Goal: Task Accomplishment & Management: Use online tool/utility

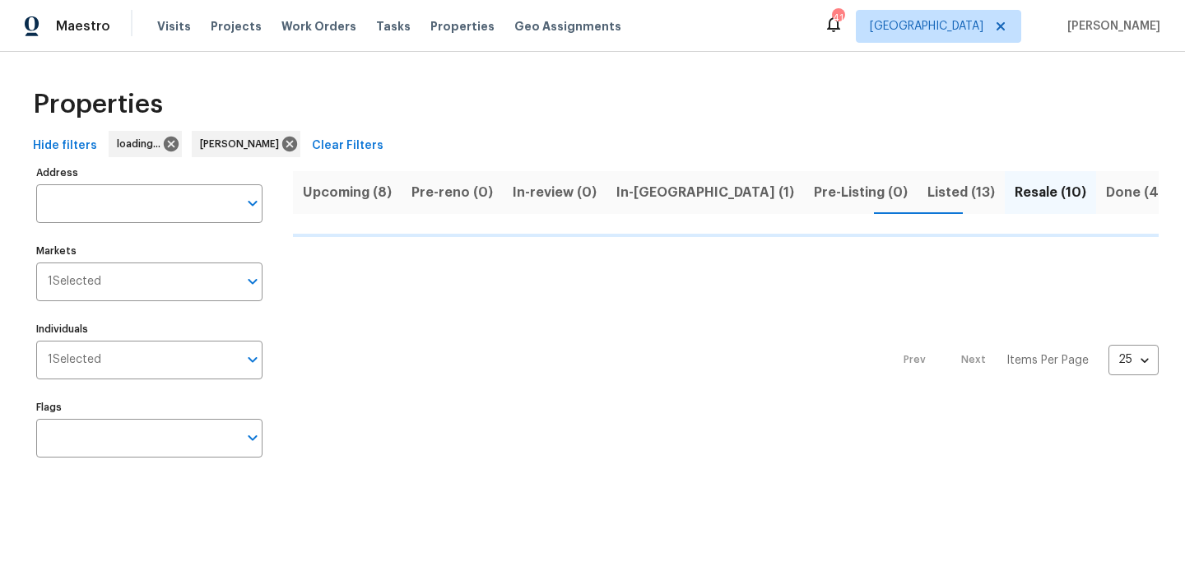
click at [928, 199] on span "Listed (13)" at bounding box center [962, 192] width 68 height 23
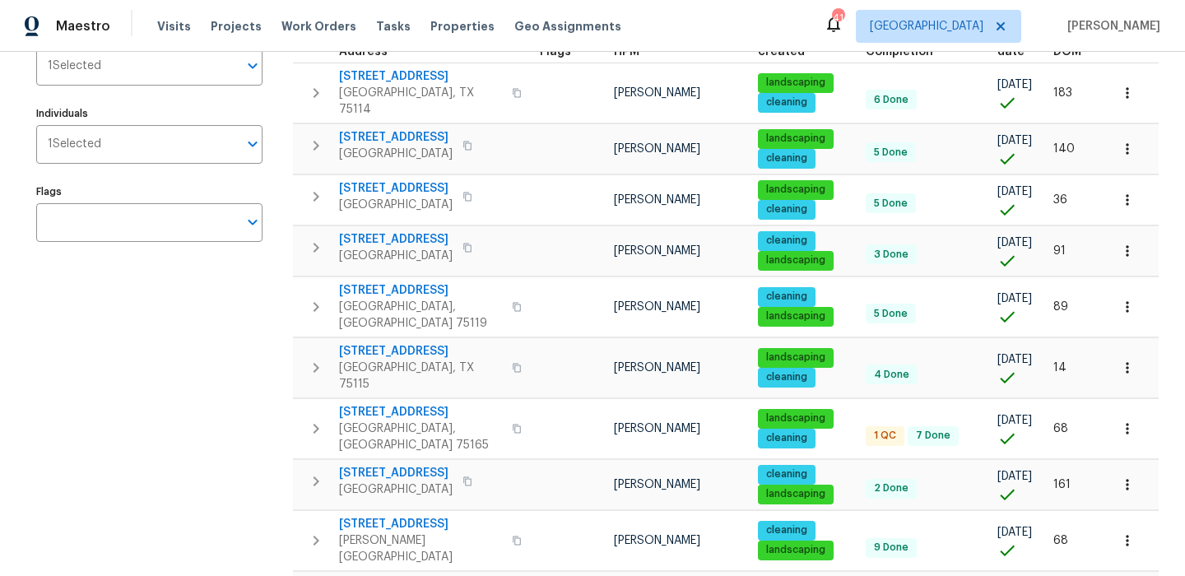
scroll to position [217, 0]
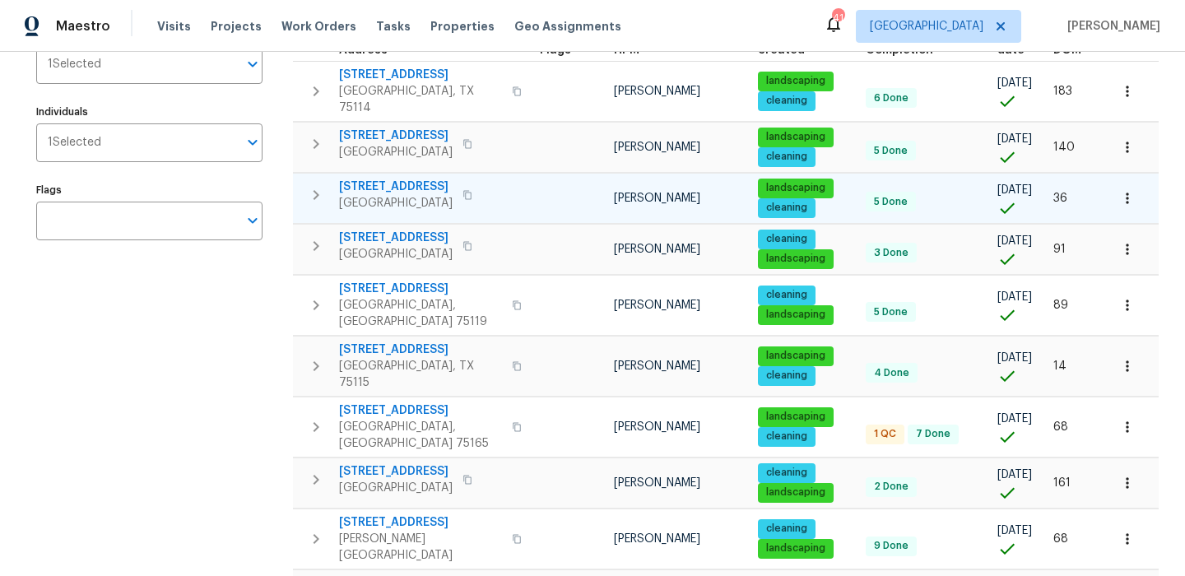
click at [463, 190] on icon "button" at bounding box center [467, 194] width 8 height 9
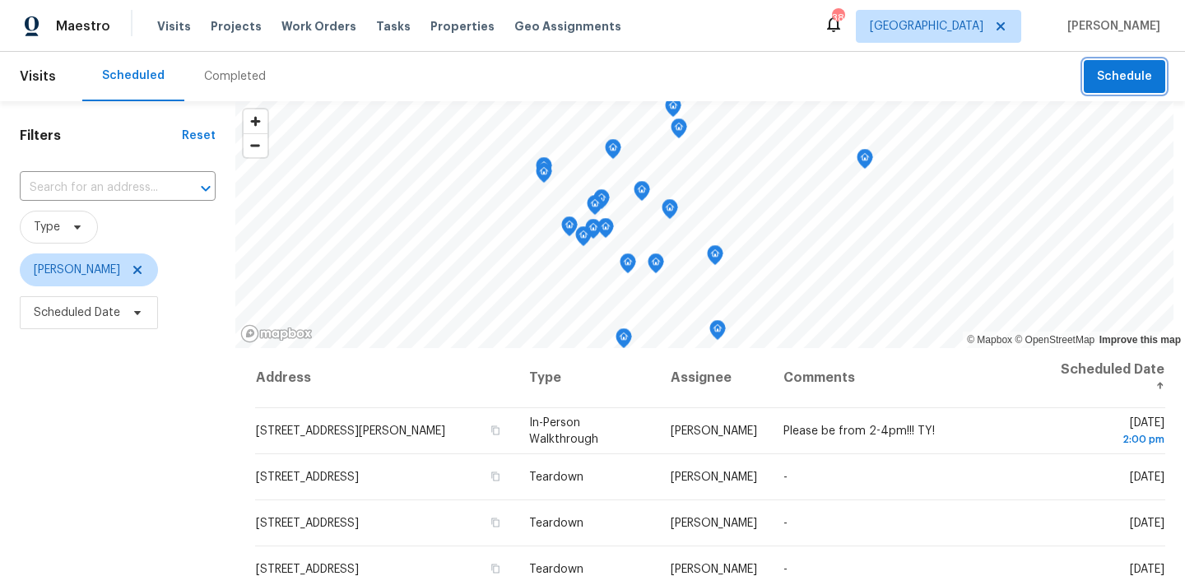
click at [1100, 91] on button "Schedule" at bounding box center [1124, 77] width 81 height 34
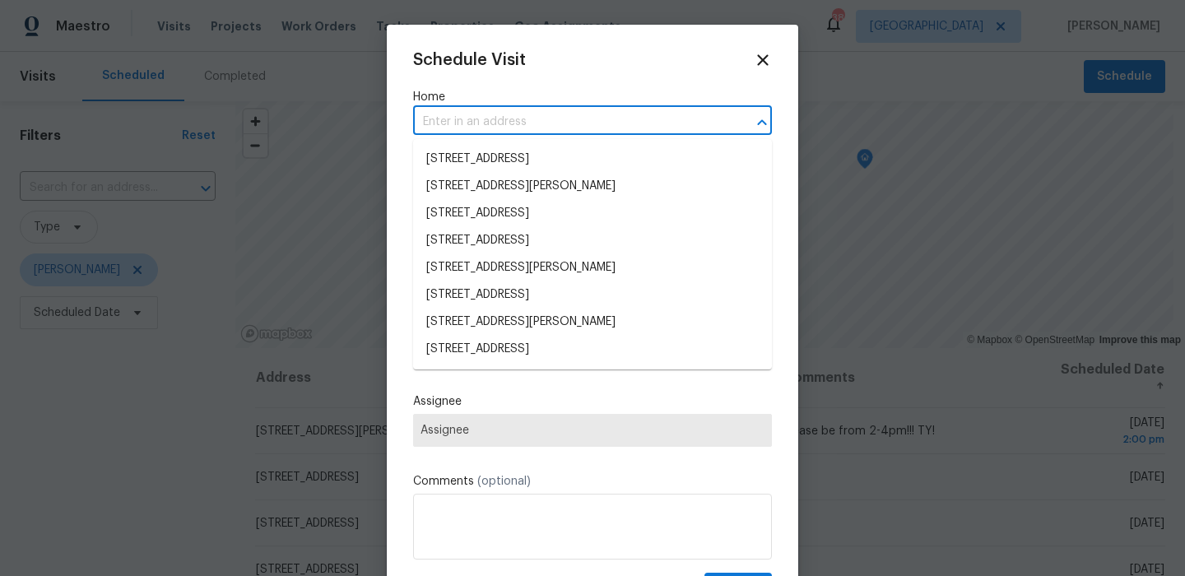
click at [558, 123] on input "text" at bounding box center [569, 122] width 313 height 26
paste input "111 Sweet Gum St Red Oak TX 75154"
type input "111 Sweet Gum St Red Oak TX 75154"
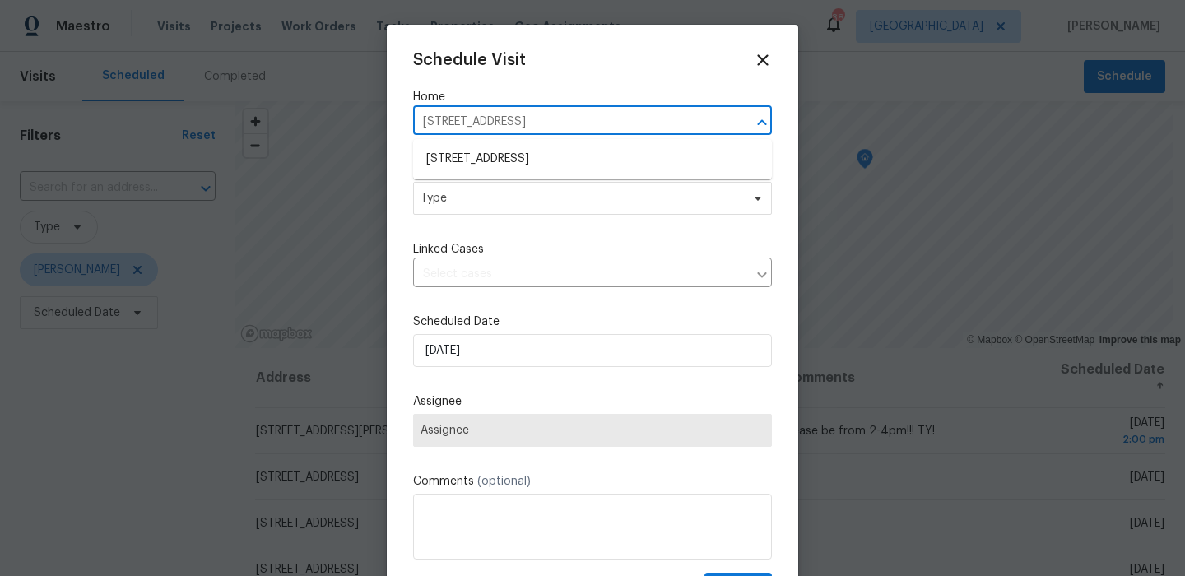
click at [505, 151] on li "111 Sweet Gum St, Red Oak, TX 75154" at bounding box center [592, 159] width 359 height 27
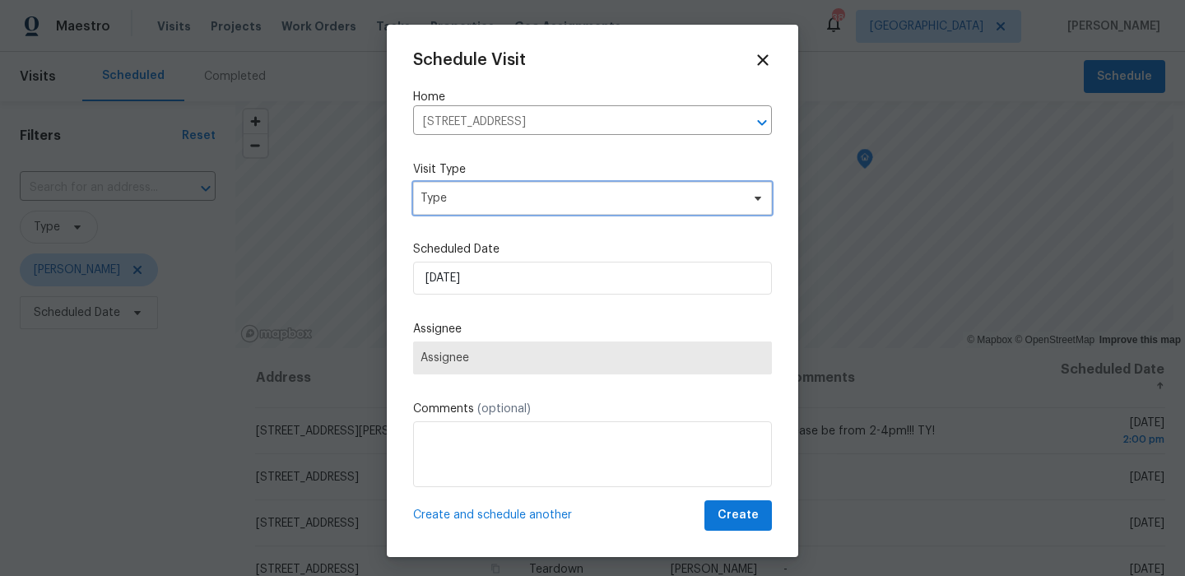
click at [491, 212] on span "Type" at bounding box center [592, 198] width 359 height 33
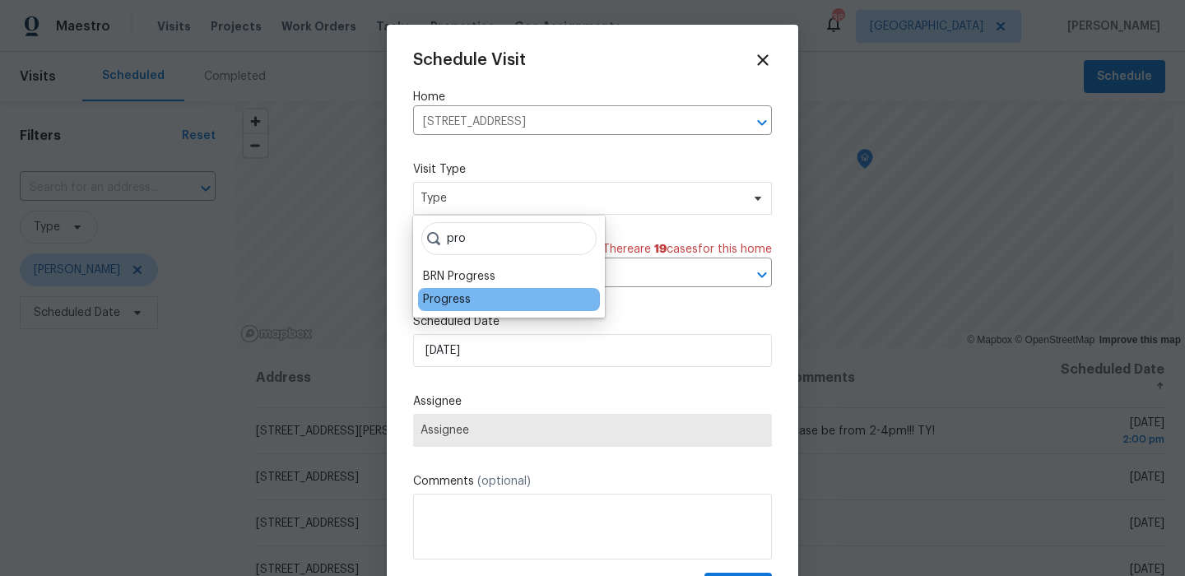
type input "pro"
click at [448, 300] on div "Progress" at bounding box center [447, 299] width 48 height 16
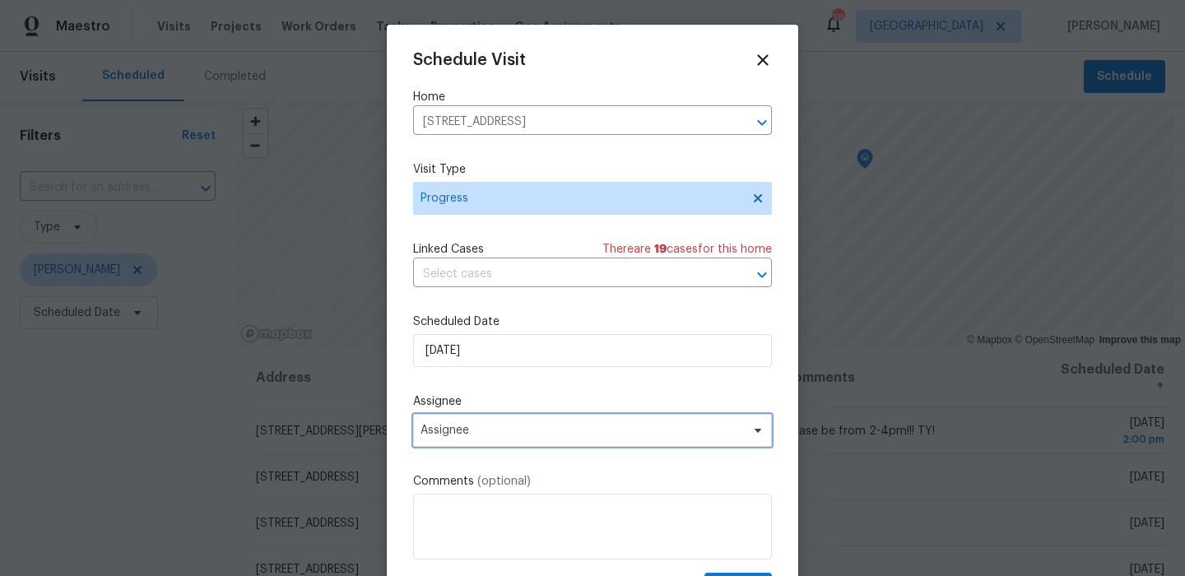
click at [486, 428] on span "Assignee" at bounding box center [582, 430] width 323 height 13
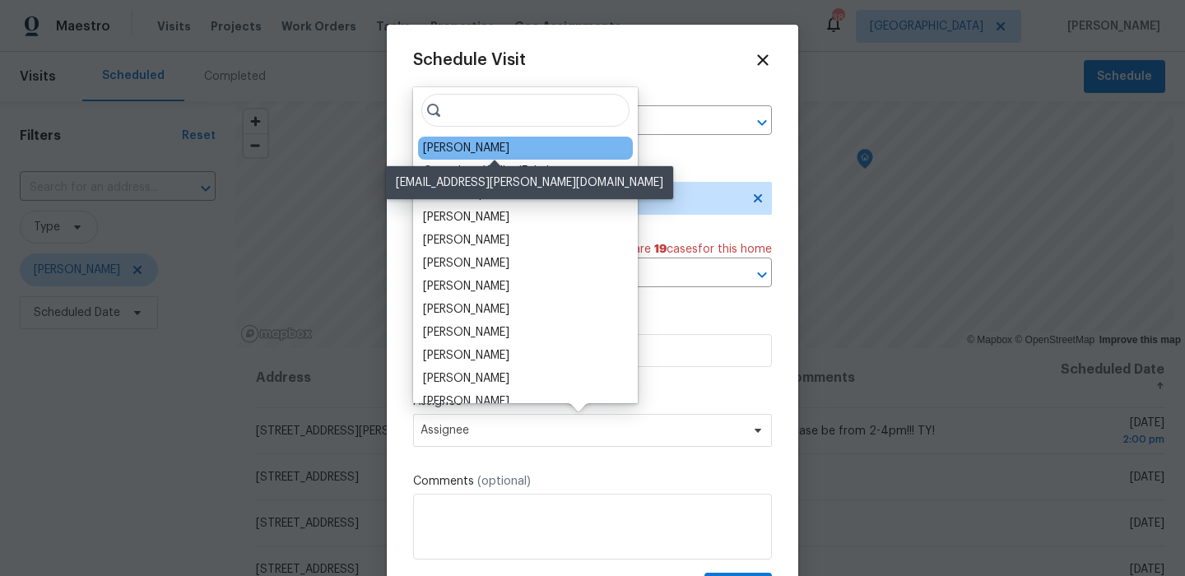
click at [510, 148] on div "[PERSON_NAME]" at bounding box center [466, 148] width 86 height 16
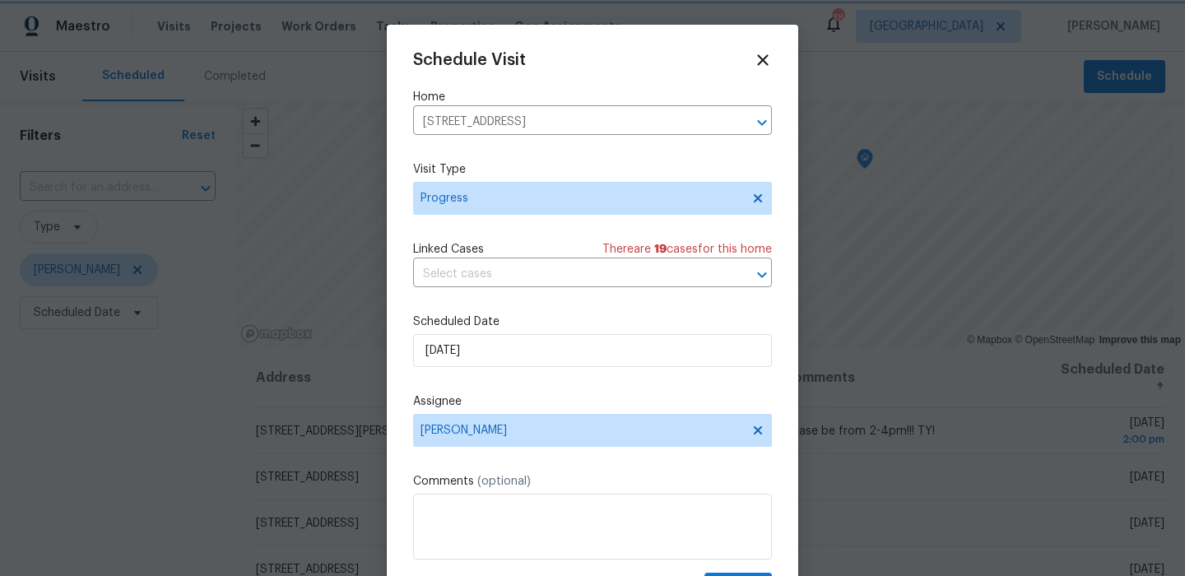
scroll to position [30, 0]
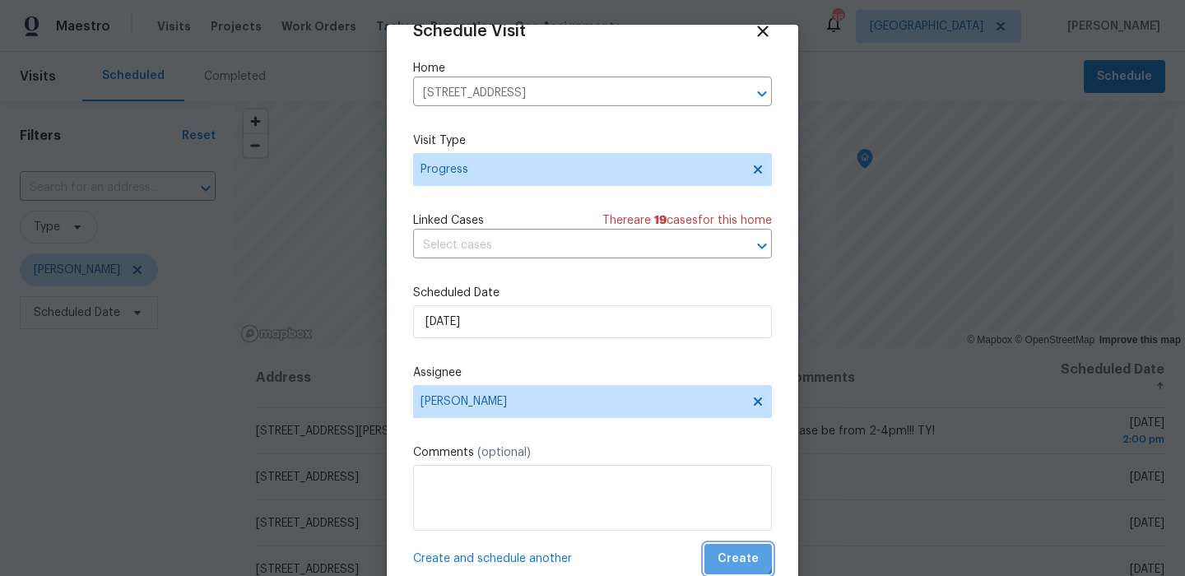
click at [724, 545] on button "Create" at bounding box center [739, 559] width 68 height 30
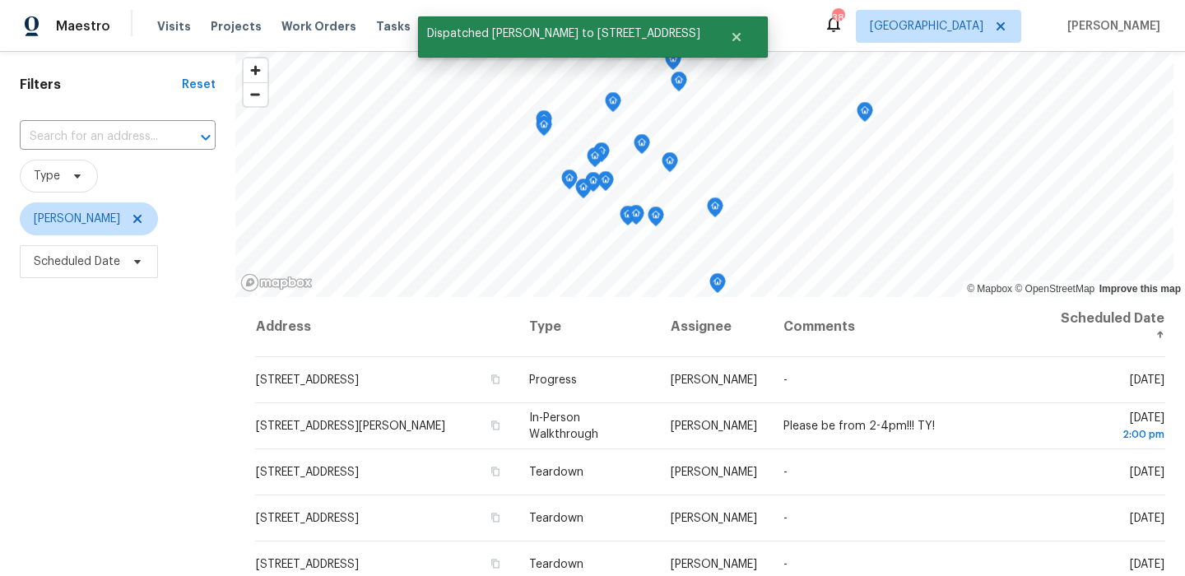
scroll to position [233, 0]
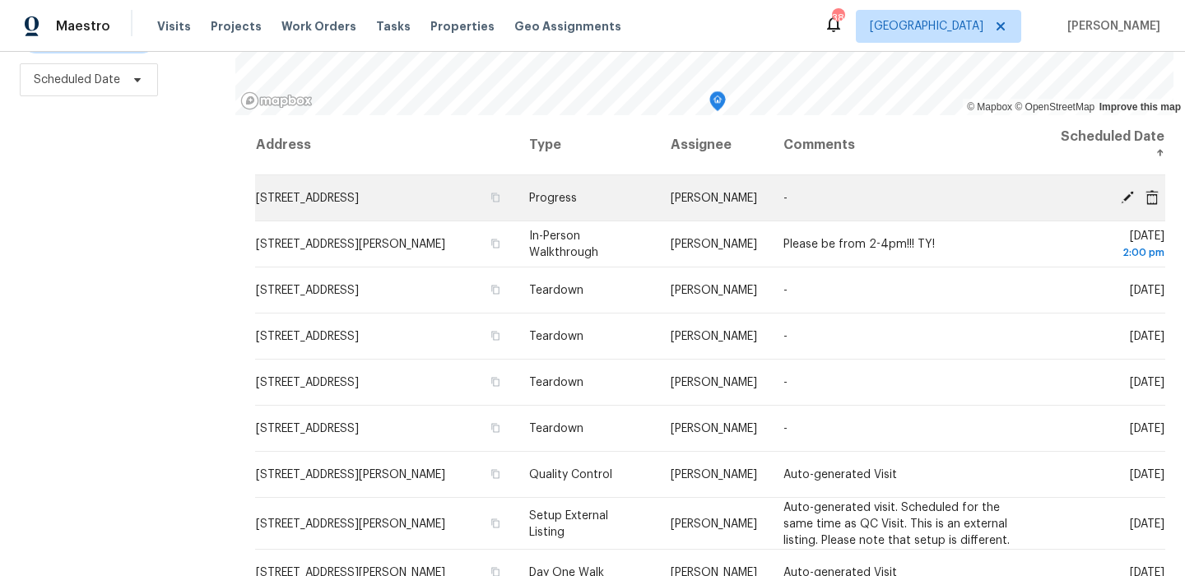
click at [1128, 194] on icon at bounding box center [1127, 196] width 13 height 13
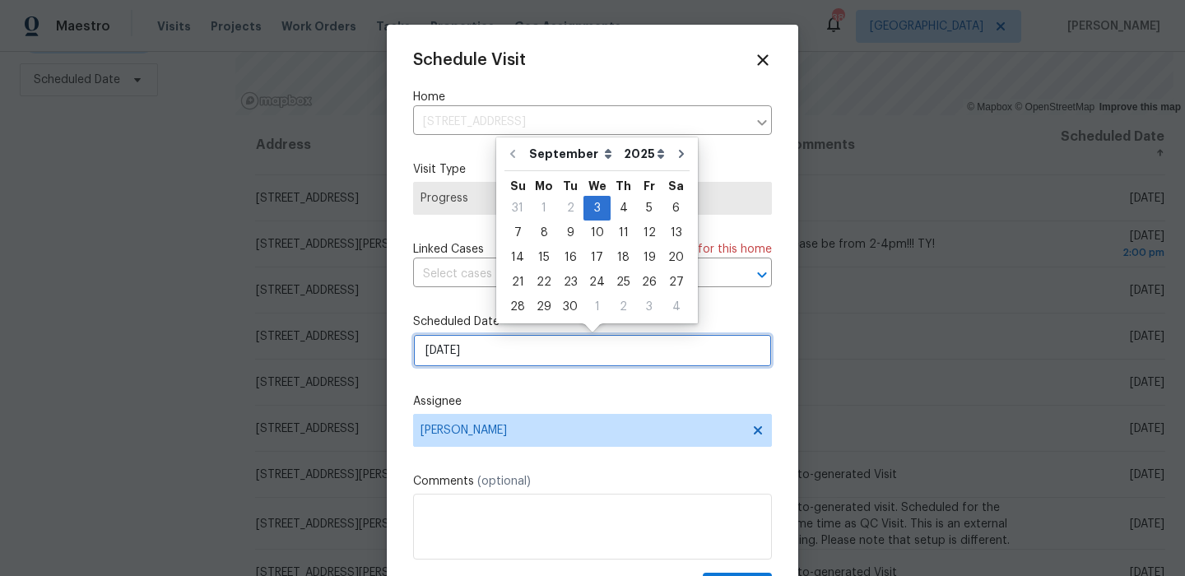
click at [479, 366] on input "9/3/2025" at bounding box center [592, 350] width 359 height 33
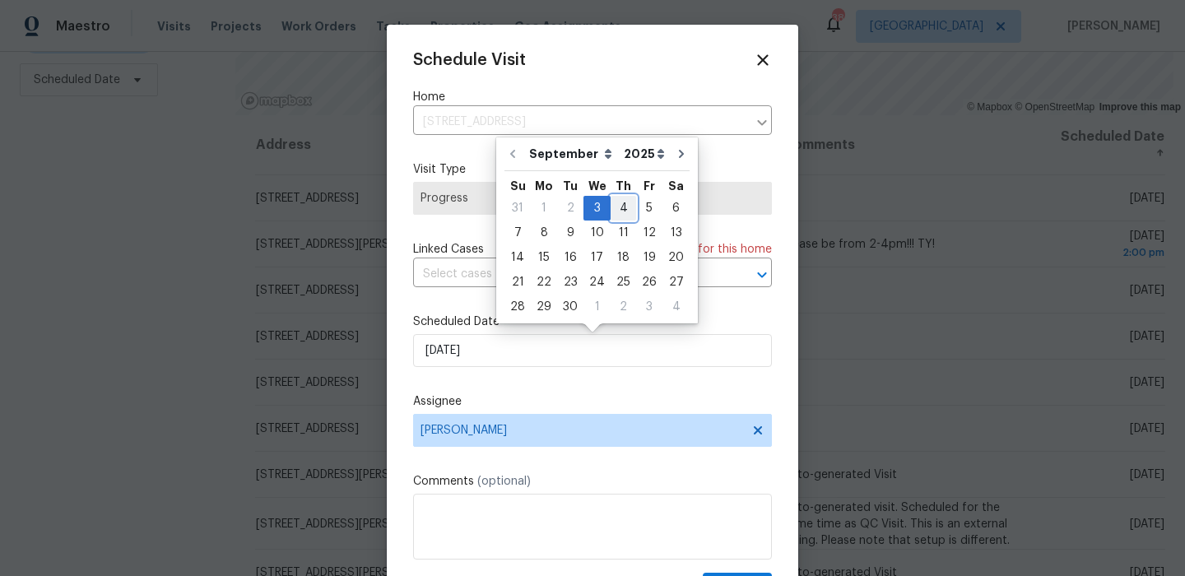
click at [611, 211] on div "4" at bounding box center [624, 208] width 26 height 23
type input "9/4/2025"
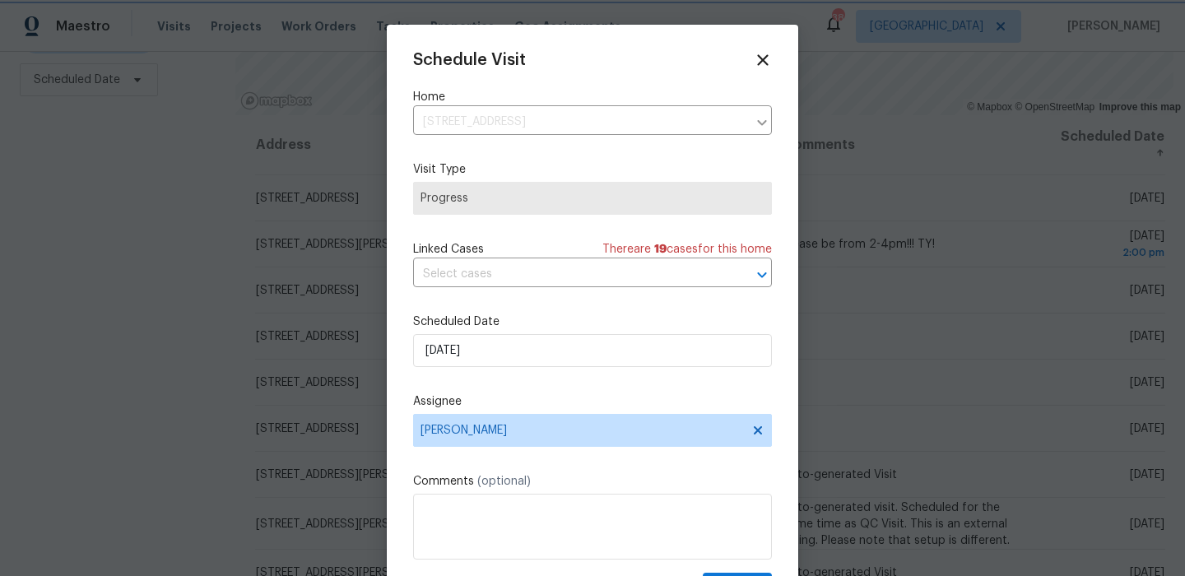
scroll to position [30, 0]
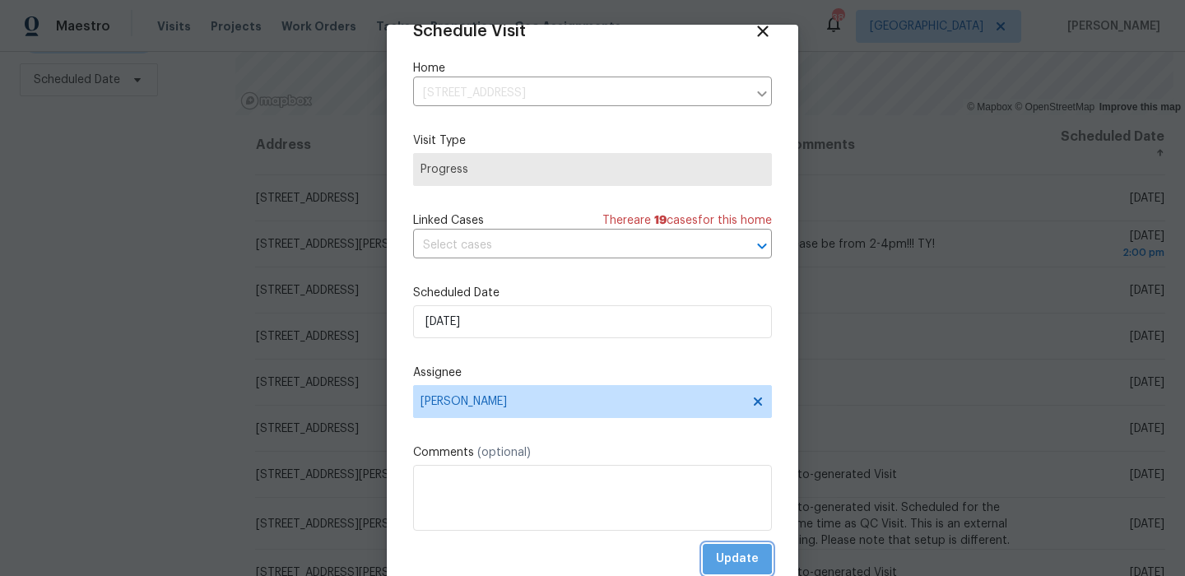
click at [725, 556] on span "Update" at bounding box center [737, 559] width 43 height 21
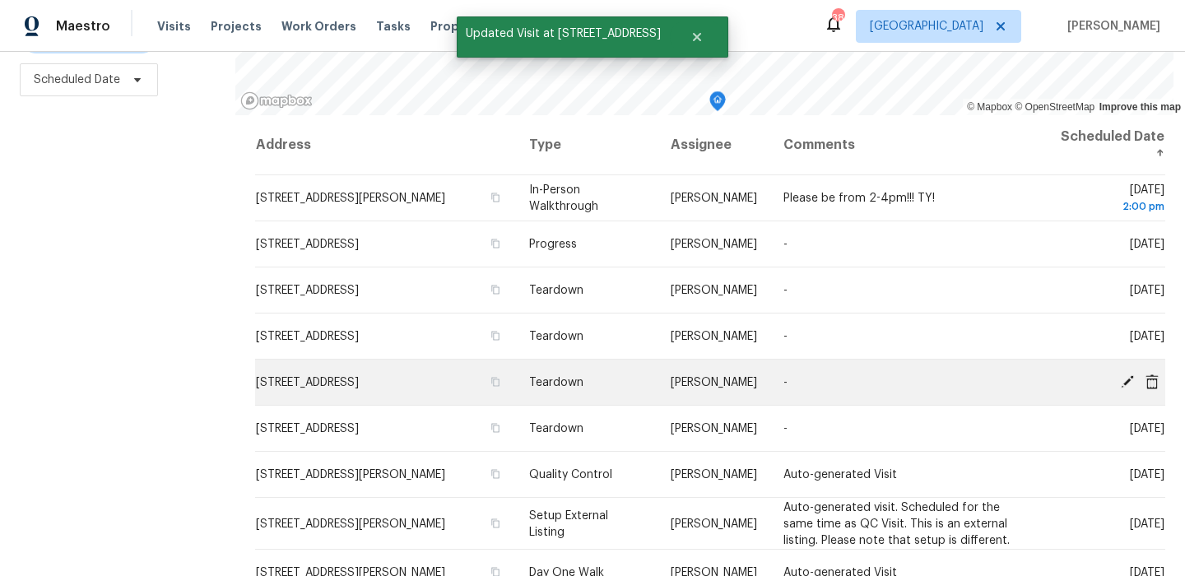
click at [1125, 380] on icon at bounding box center [1127, 381] width 15 height 15
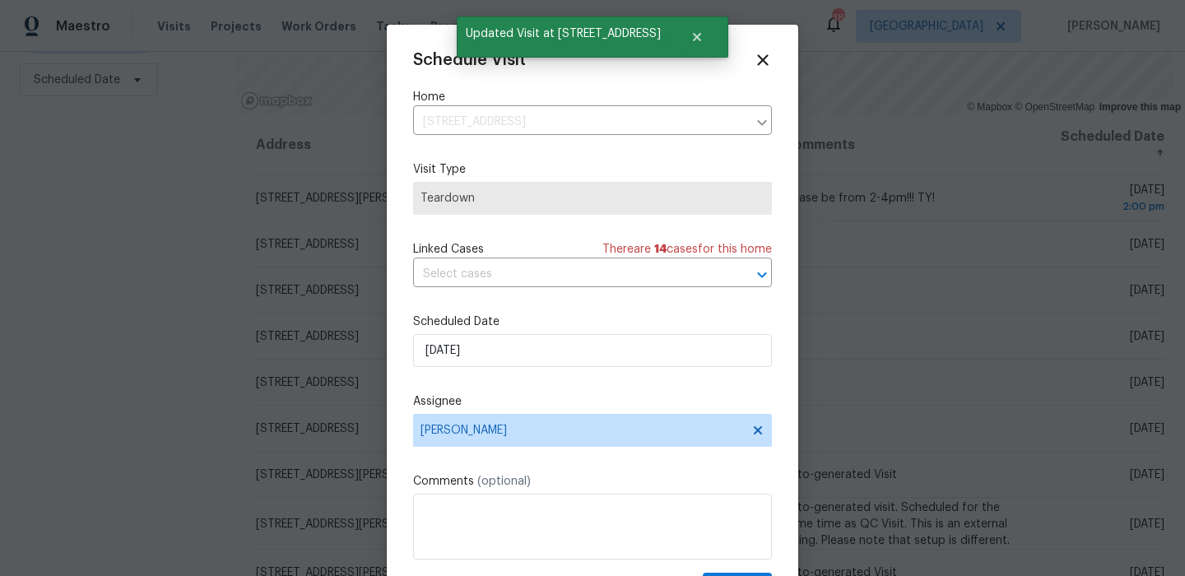
click at [577, 378] on div "Schedule Visit Home 620 N Dallas Ave, Lancaster, TX 75146 ​ Visit Type Teardown…" at bounding box center [592, 327] width 359 height 552
click at [589, 361] on input "9/5/2025" at bounding box center [592, 350] width 359 height 33
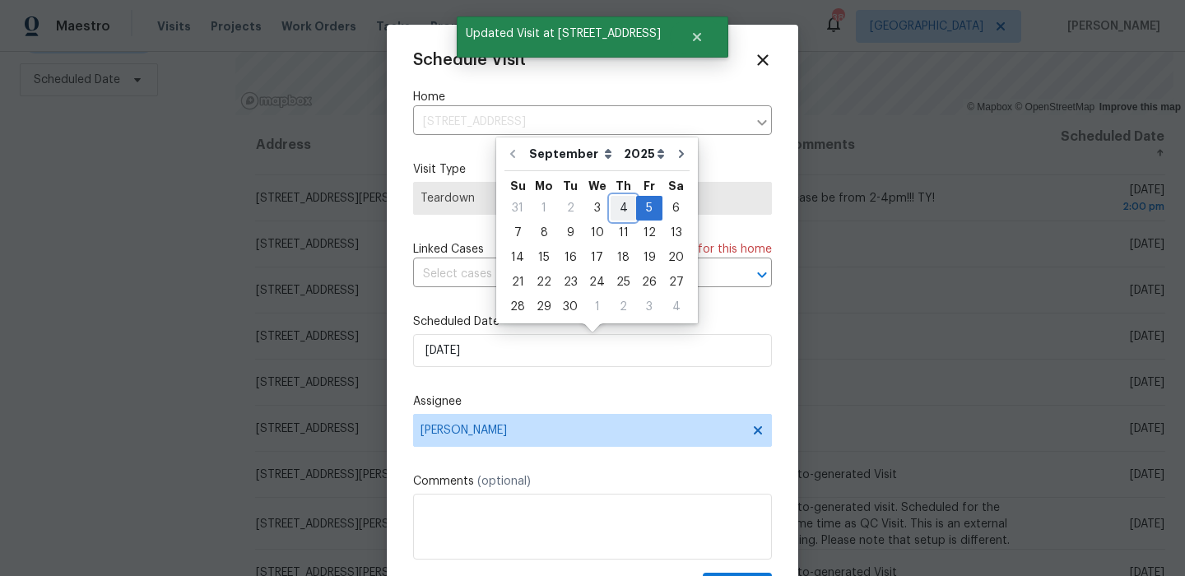
click at [626, 216] on div "4" at bounding box center [624, 208] width 26 height 23
type input "9/4/2025"
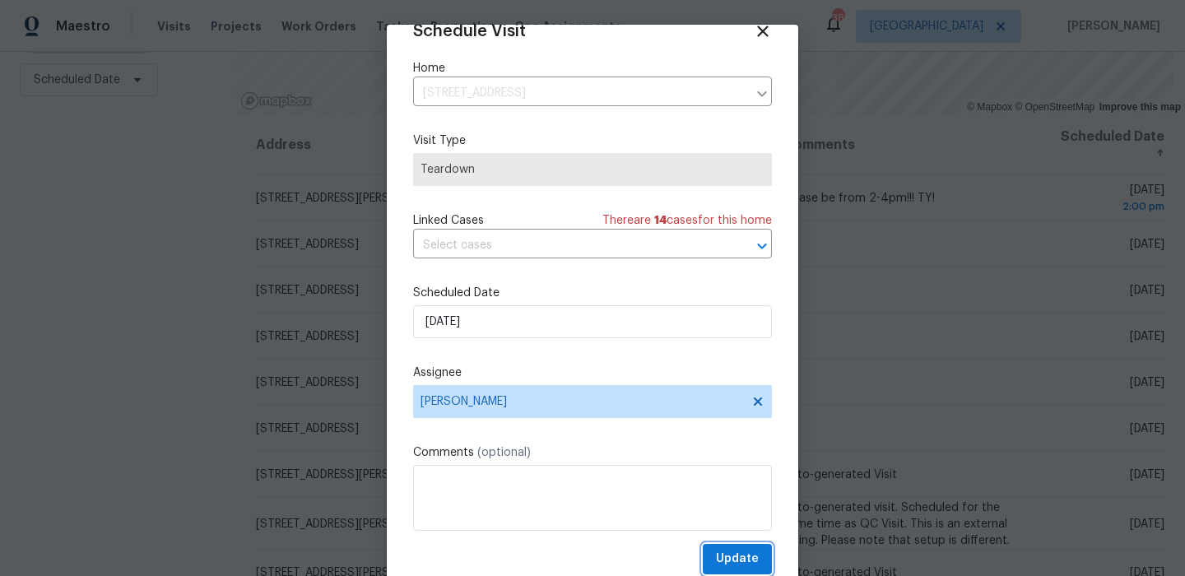
click at [715, 550] on button "Update" at bounding box center [737, 559] width 69 height 30
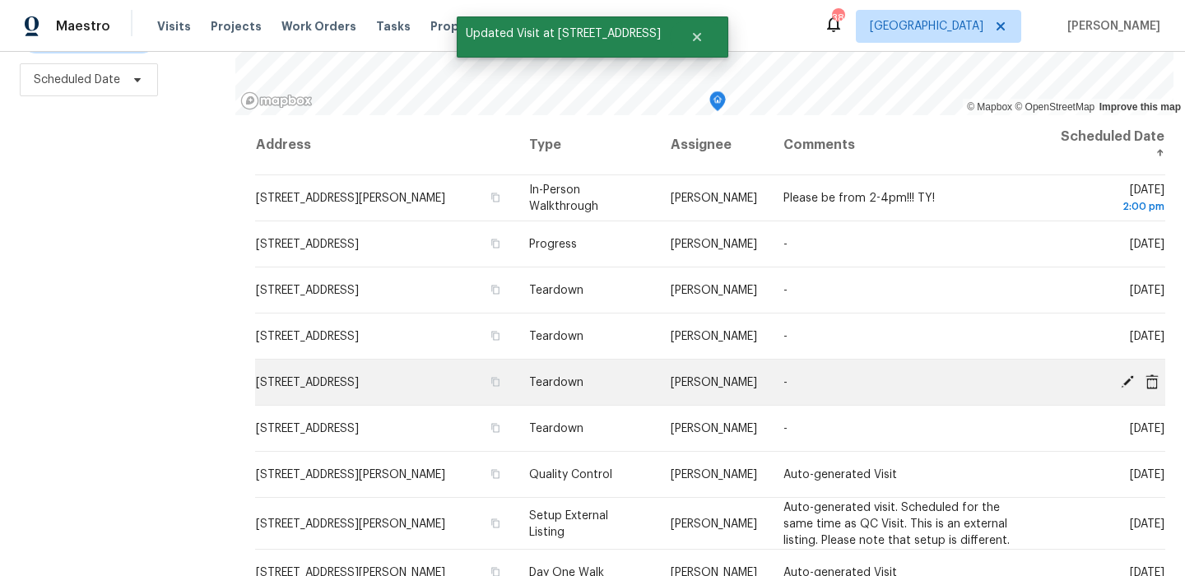
click at [1129, 380] on icon at bounding box center [1127, 381] width 13 height 13
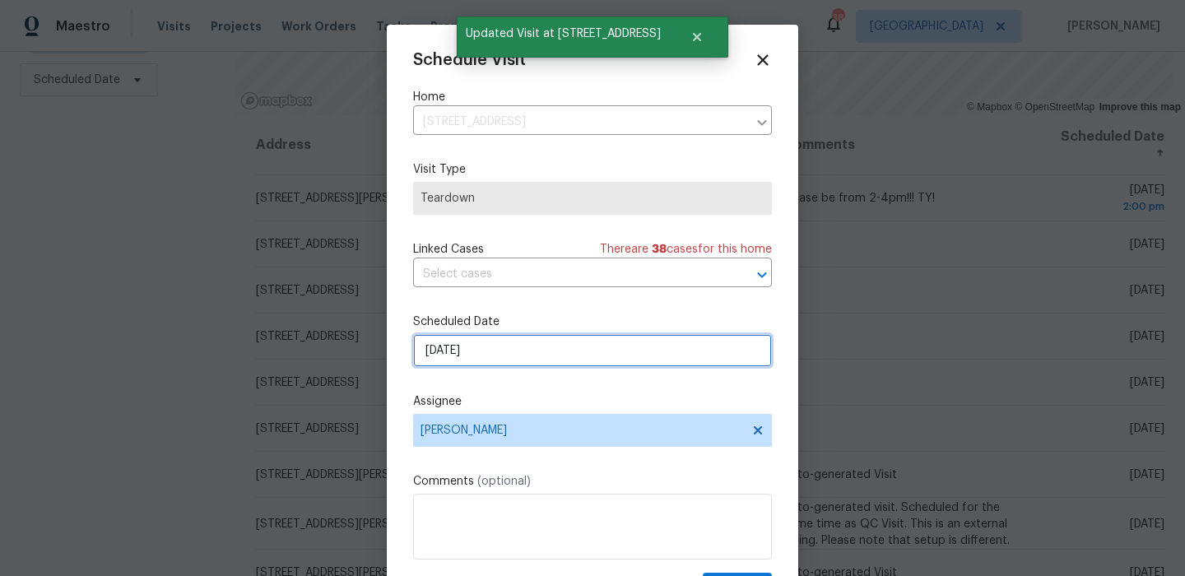
click at [533, 342] on input "9/5/2025" at bounding box center [592, 350] width 359 height 33
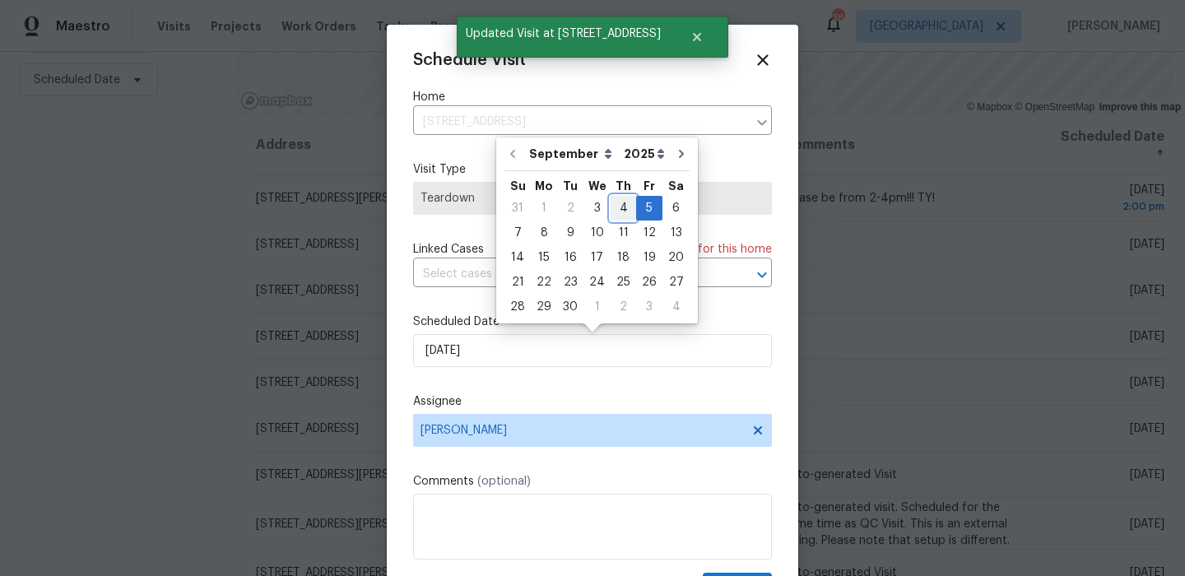
click at [612, 207] on div "4" at bounding box center [624, 208] width 26 height 23
type input "9/4/2025"
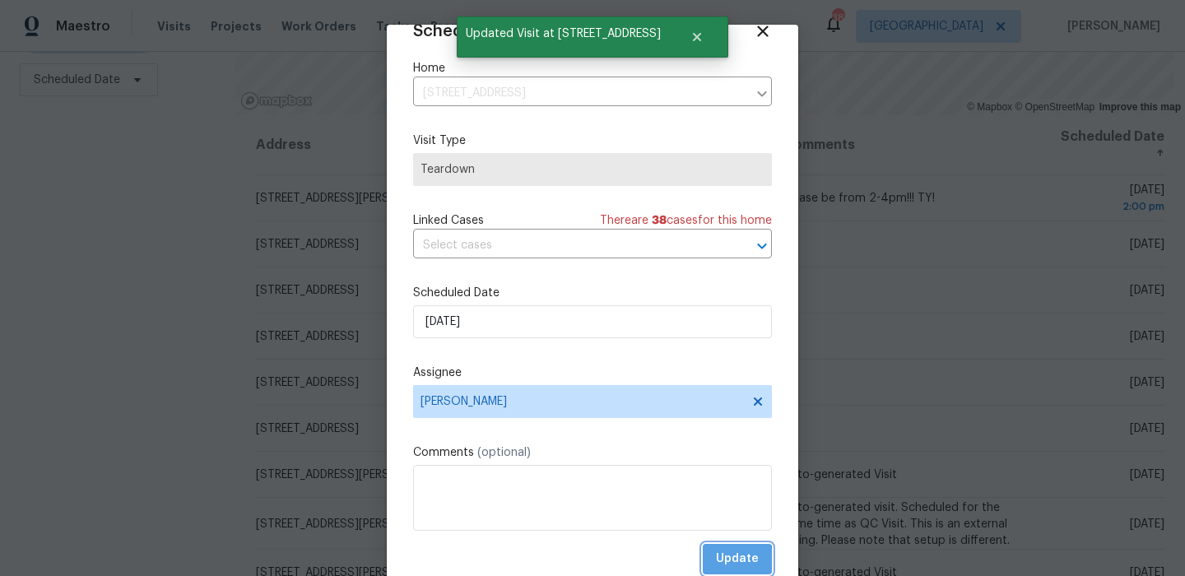
click at [719, 562] on span "Update" at bounding box center [737, 559] width 43 height 21
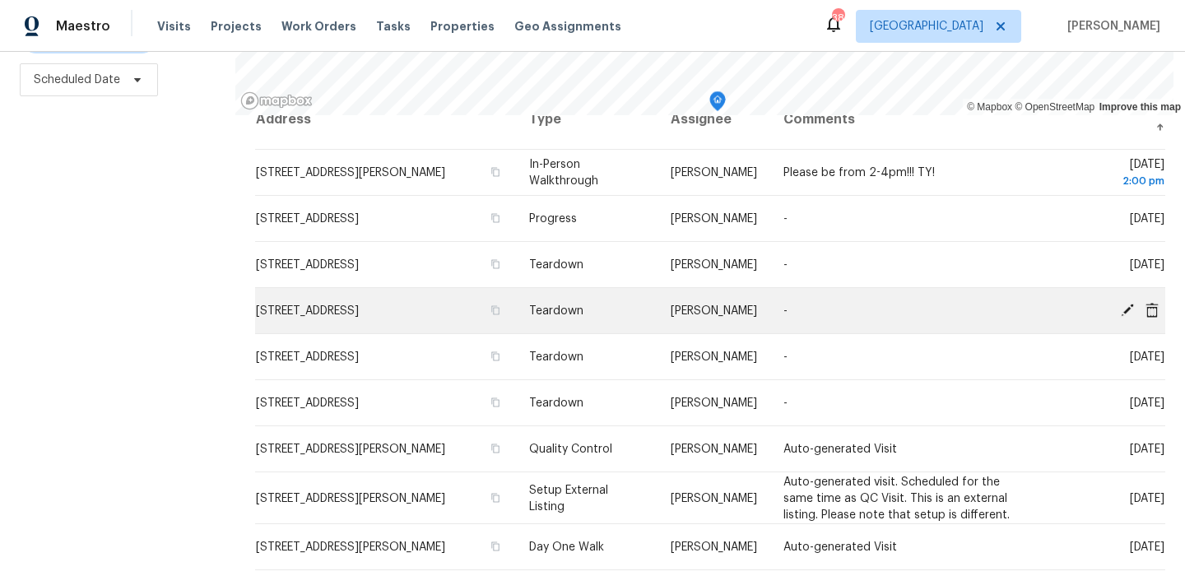
scroll to position [0, 0]
